Goal: Information Seeking & Learning: Learn about a topic

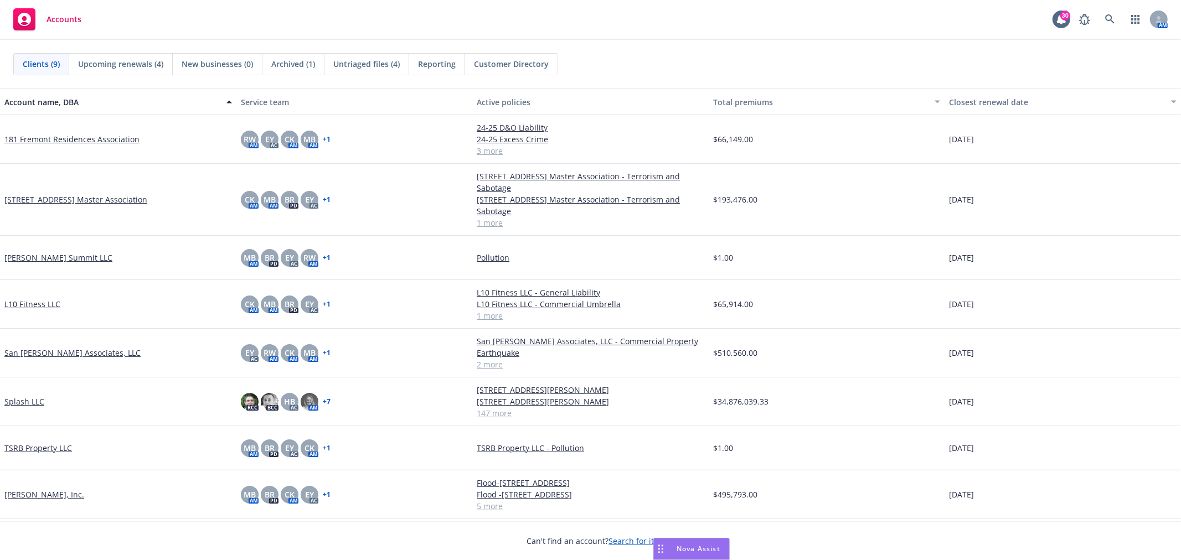
click at [12, 303] on link "L10 Fitness LLC" at bounding box center [32, 304] width 56 height 12
